Goal: Task Accomplishment & Management: Manage account settings

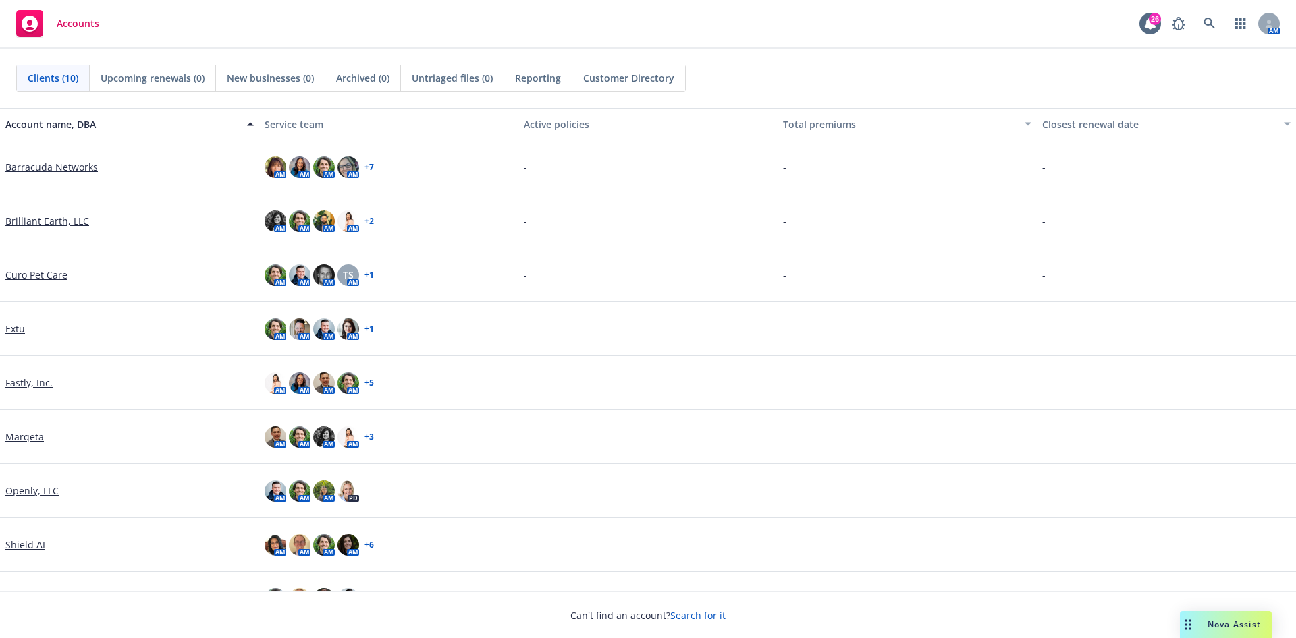
click at [49, 219] on link "Brilliant Earth, LLC" at bounding box center [47, 221] width 84 height 14
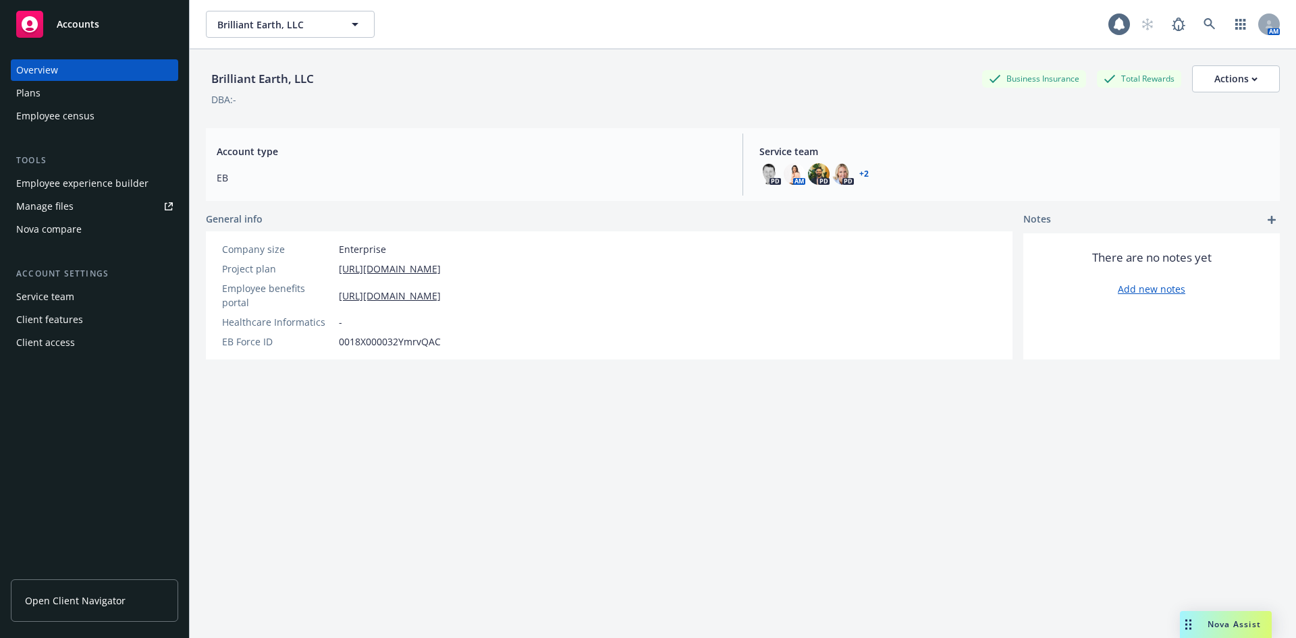
click at [75, 184] on div "Employee experience builder" at bounding box center [82, 184] width 132 height 22
click at [107, 198] on link "Manage files" at bounding box center [94, 207] width 167 height 22
click at [83, 204] on link "Manage files" at bounding box center [94, 207] width 167 height 22
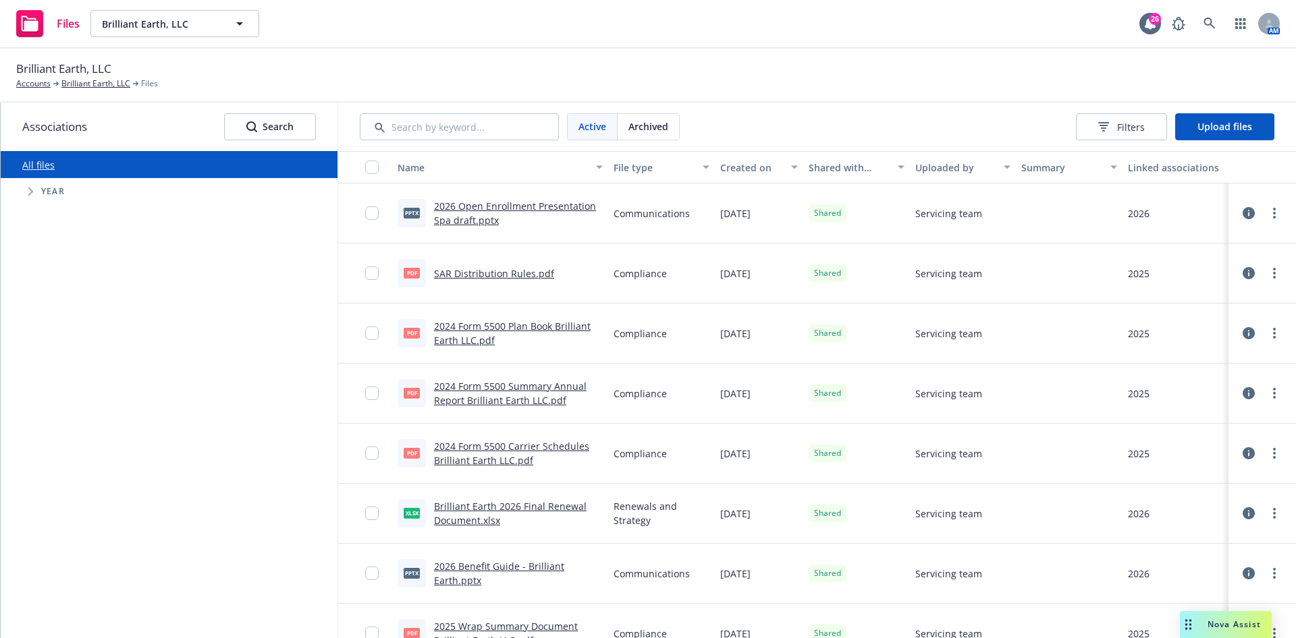
click at [1209, 111] on div "Active Archived Filters Upload files" at bounding box center [817, 127] width 958 height 49
click at [1209, 113] on button "Upload files" at bounding box center [1224, 126] width 99 height 27
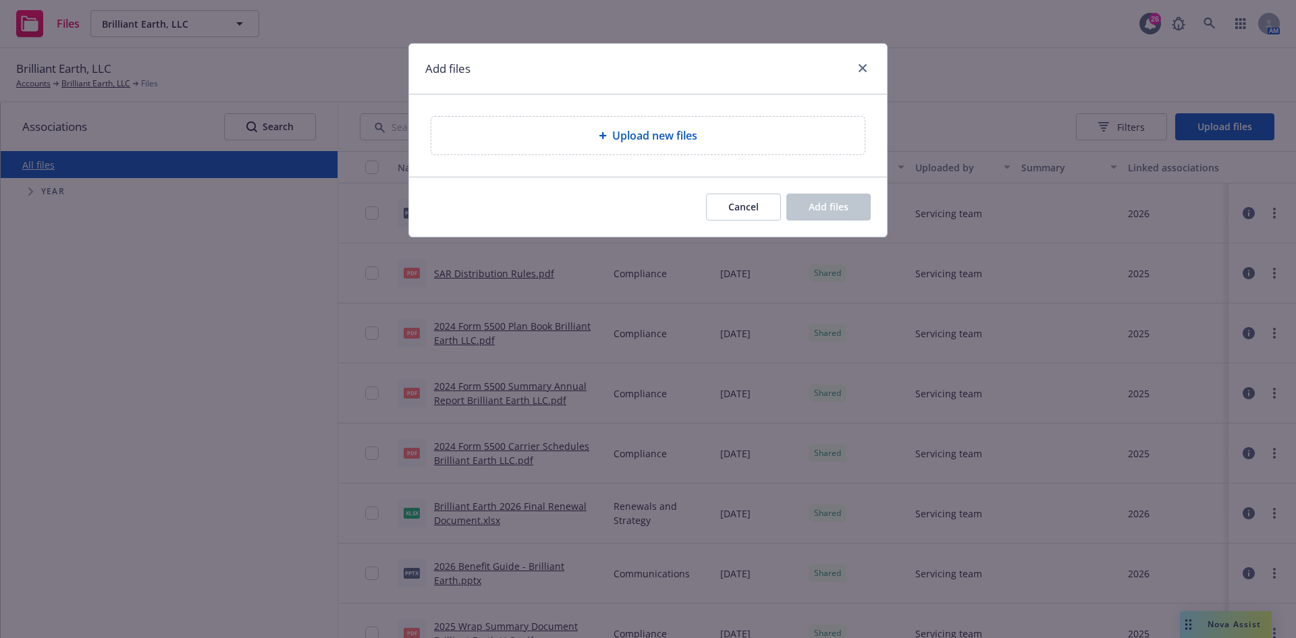
click at [698, 134] on div "Upload new files" at bounding box center [648, 136] width 412 height 16
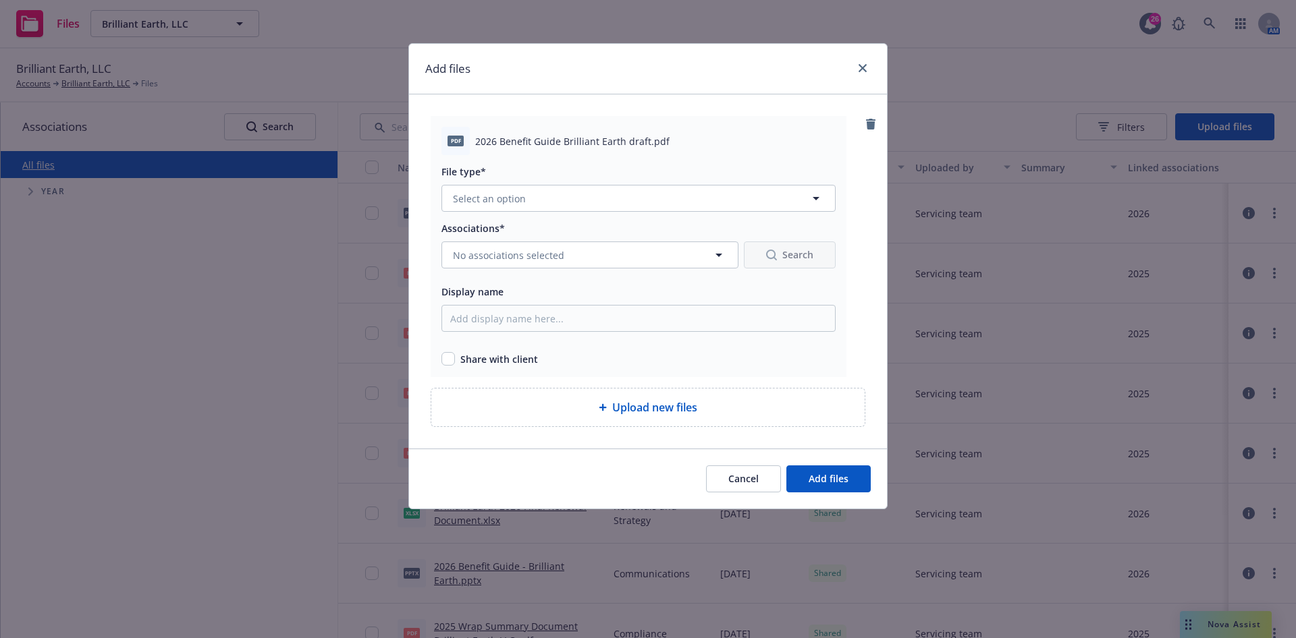
click at [520, 180] on div "File type* Select an option" at bounding box center [638, 187] width 394 height 49
click at [518, 192] on span "Select an option" at bounding box center [489, 199] width 73 height 14
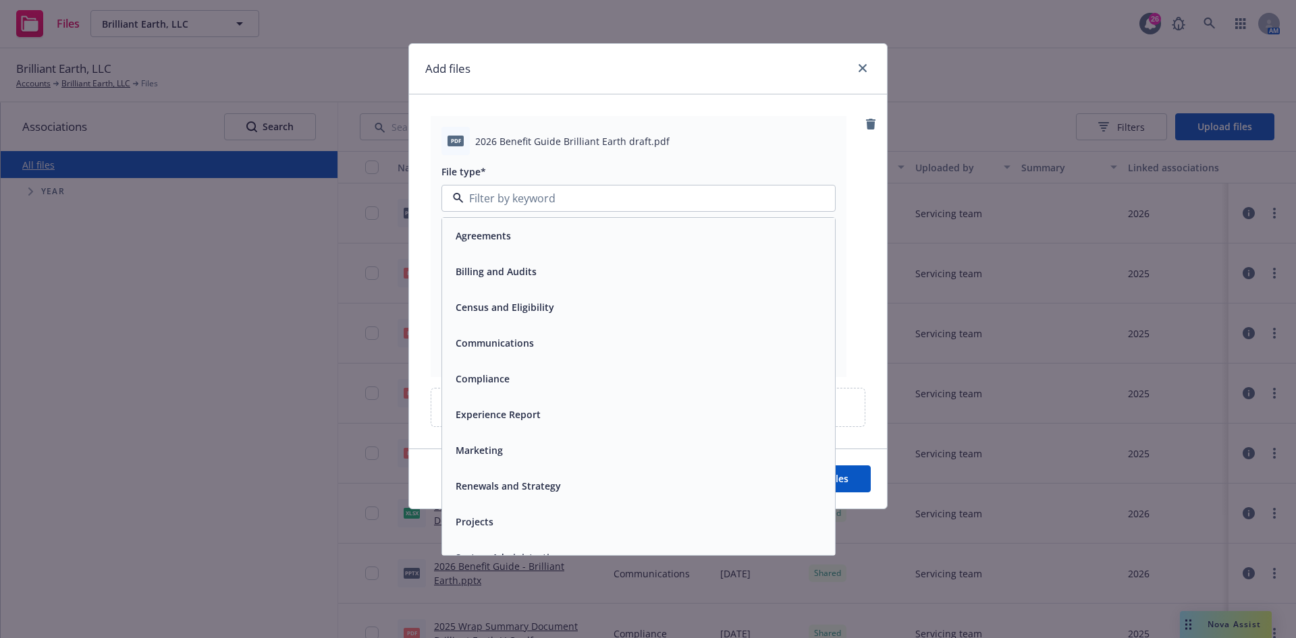
click at [530, 356] on div "Communications" at bounding box center [638, 343] width 393 height 36
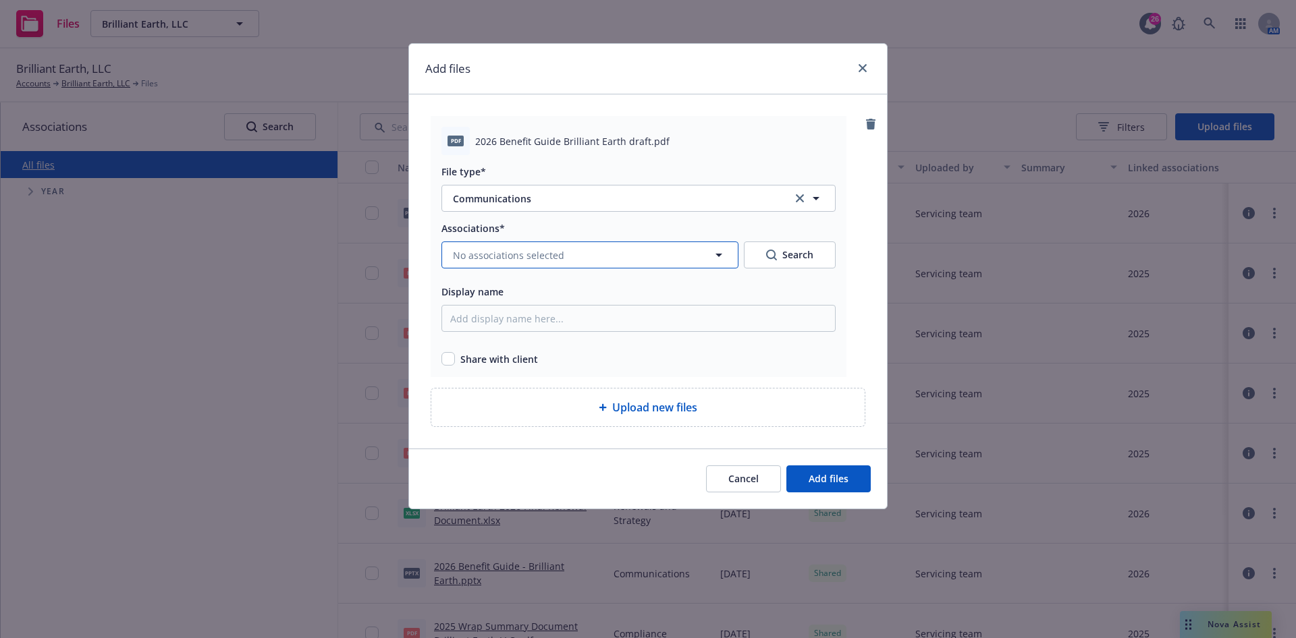
click at [541, 254] on span "No associations selected" at bounding box center [508, 255] width 111 height 14
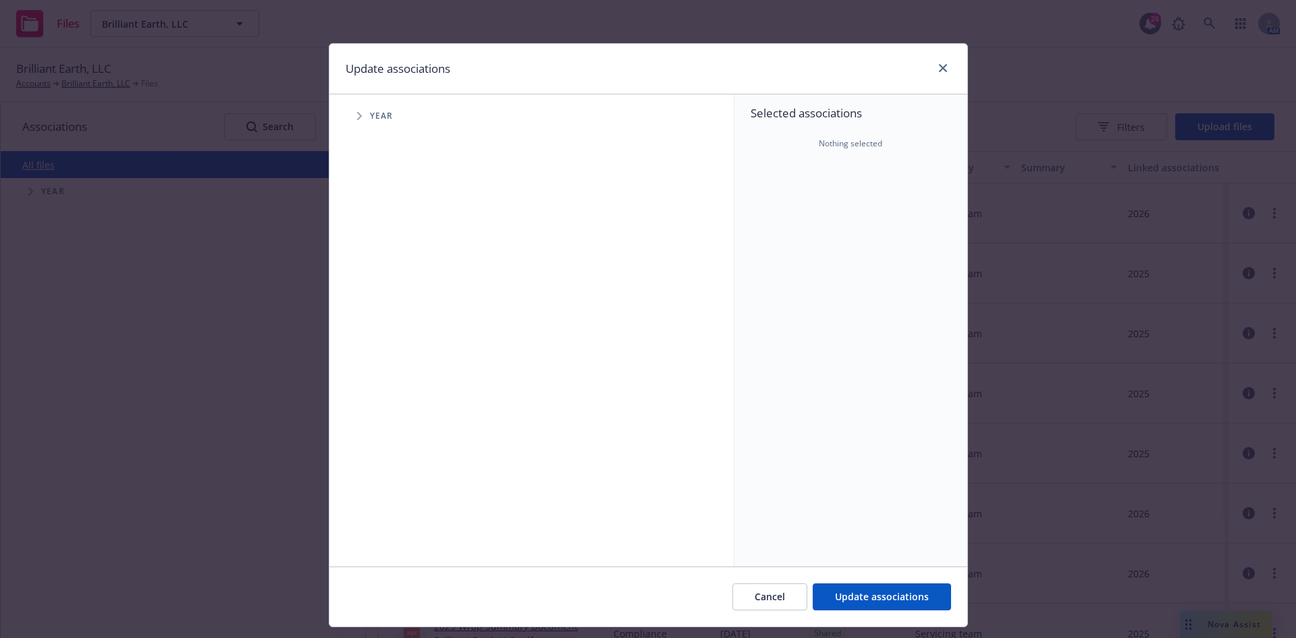
click at [357, 119] on icon "Tree Example" at bounding box center [359, 116] width 5 height 8
click at [387, 329] on input "Tree Example" at bounding box center [393, 331] width 13 height 13
checkbox input "true"
click at [848, 601] on span "Update associations" at bounding box center [882, 596] width 94 height 13
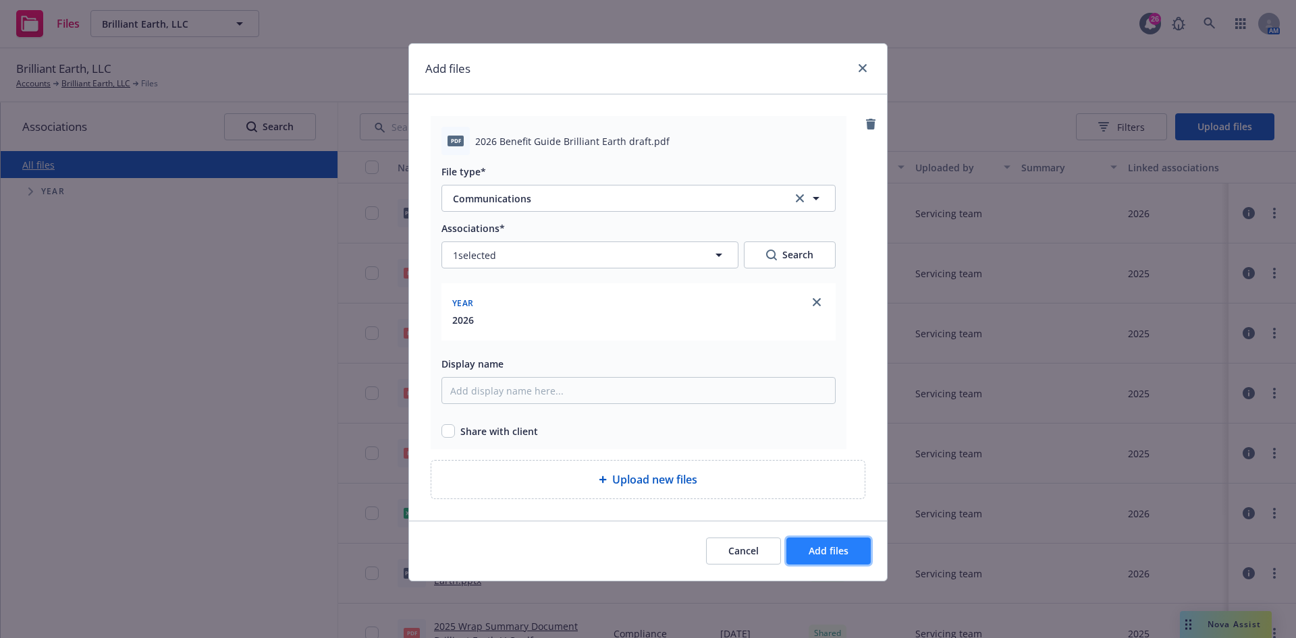
click at [828, 549] on span "Add files" at bounding box center [828, 551] width 40 height 13
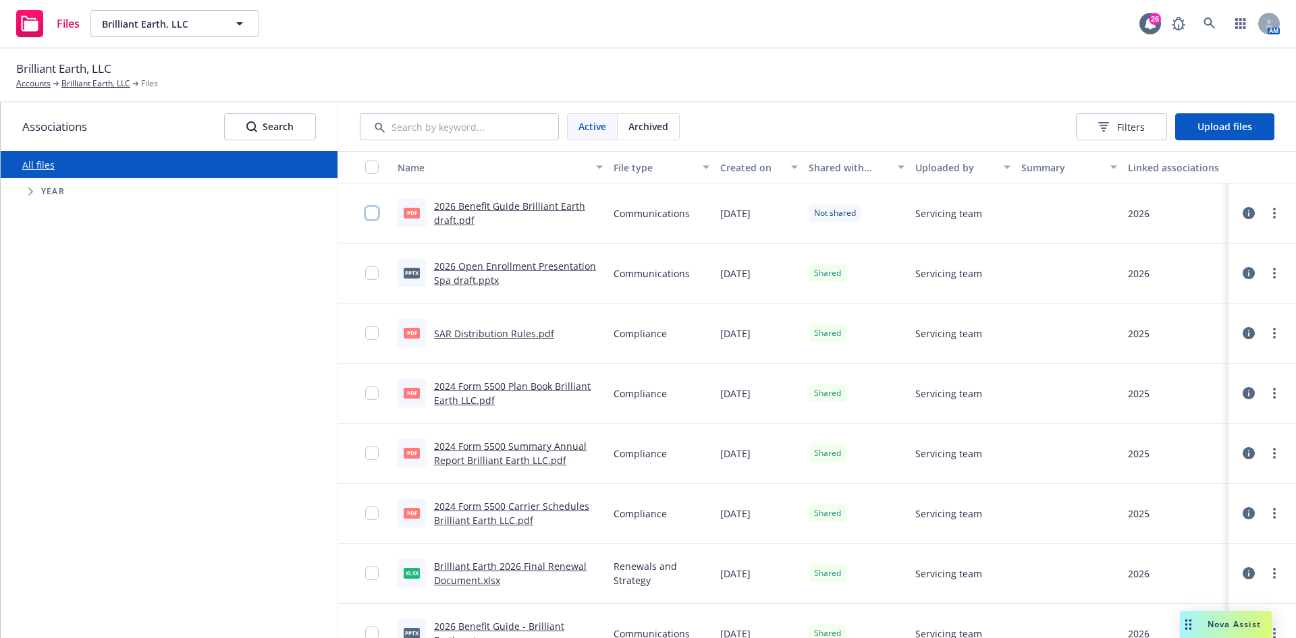
click at [374, 211] on input "checkbox" at bounding box center [371, 213] width 13 height 13
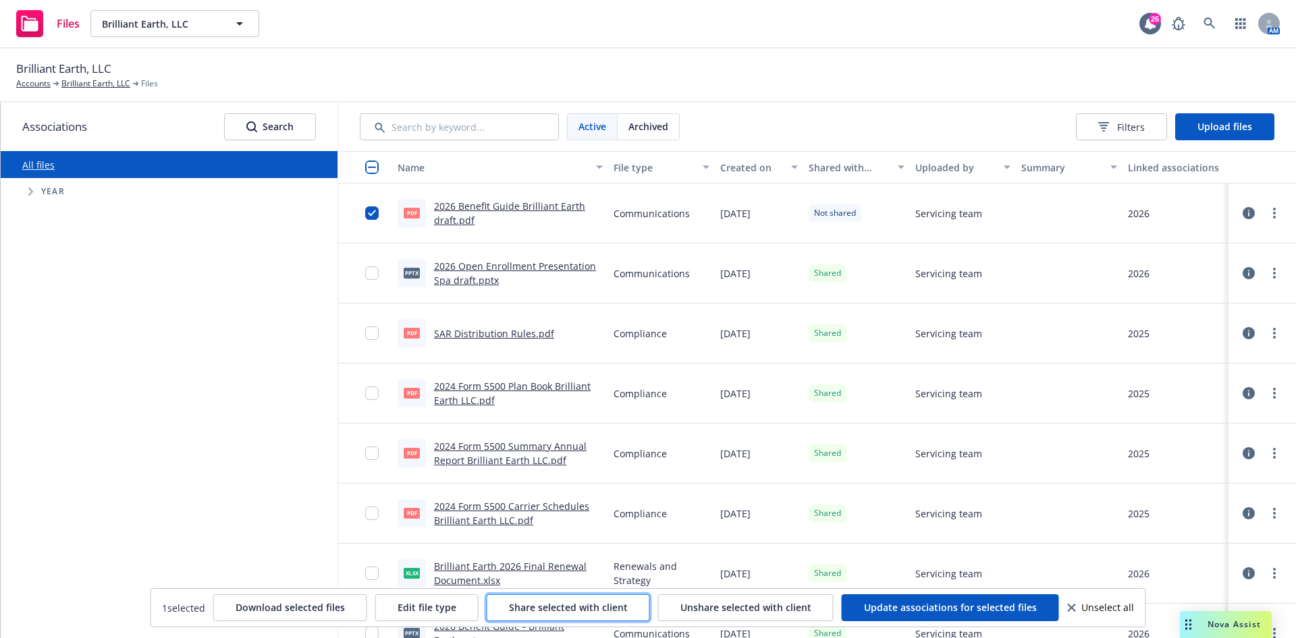
click at [568, 607] on span "Share selected with client" at bounding box center [568, 607] width 119 height 13
